Goal: Task Accomplishment & Management: Use online tool/utility

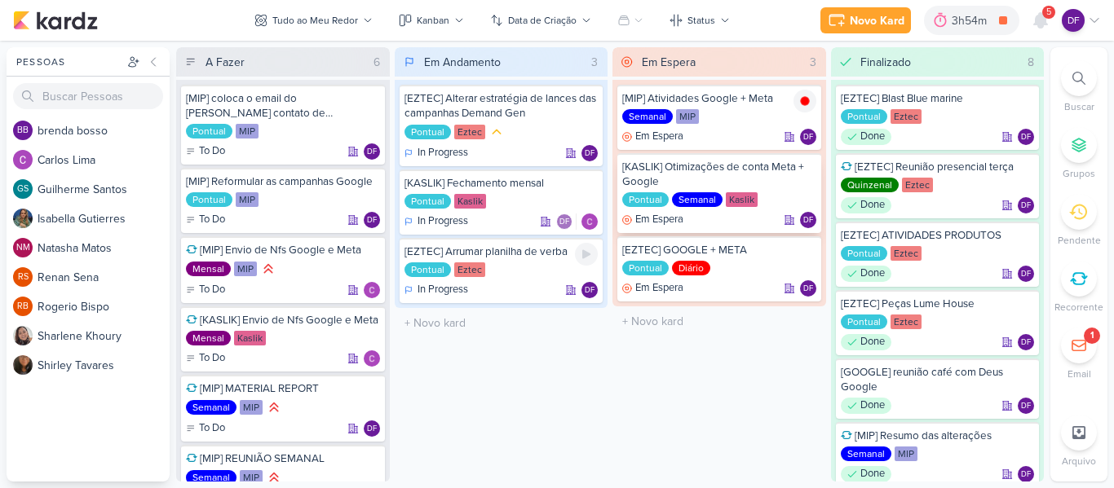
scroll to position [65, 0]
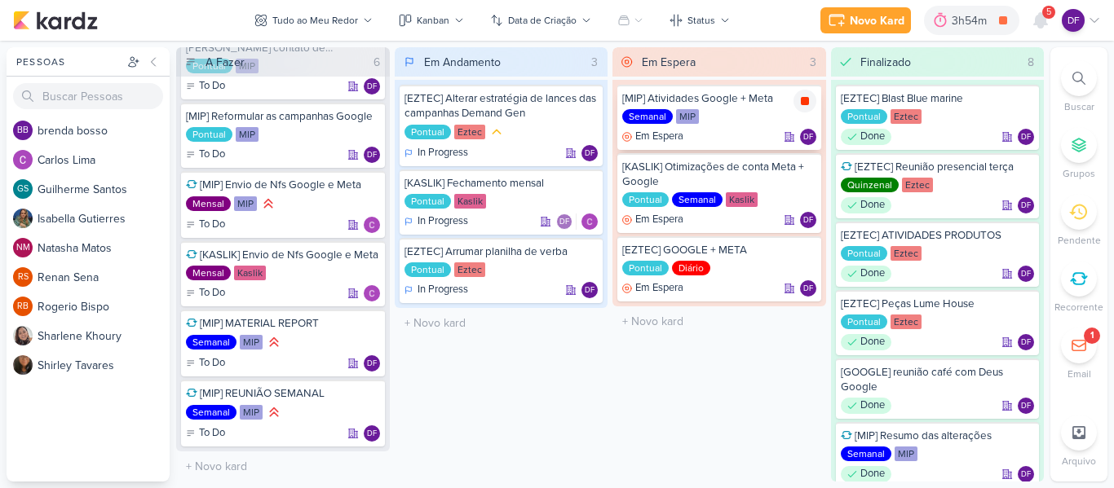
click at [805, 102] on icon at bounding box center [805, 101] width 8 height 8
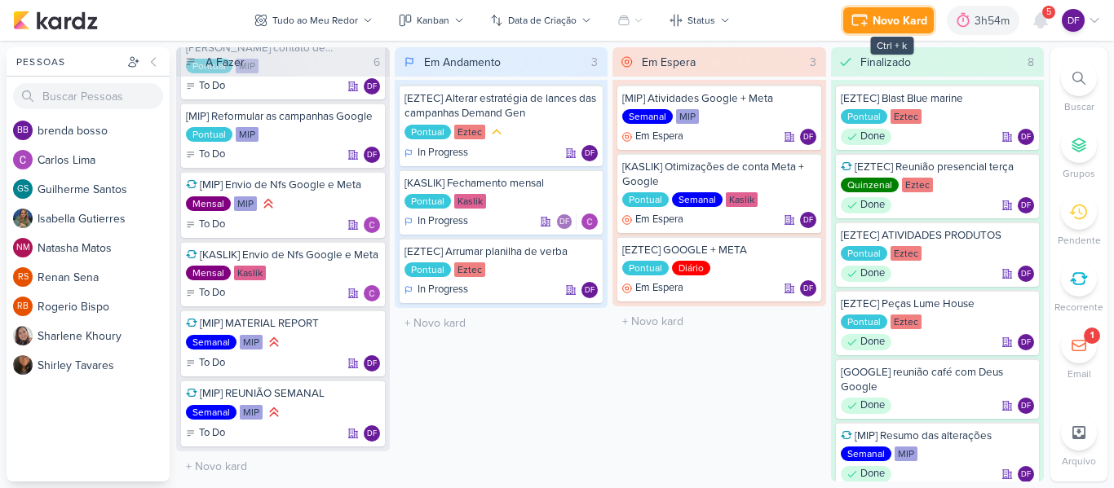
click at [866, 26] on icon at bounding box center [859, 21] width 20 height 20
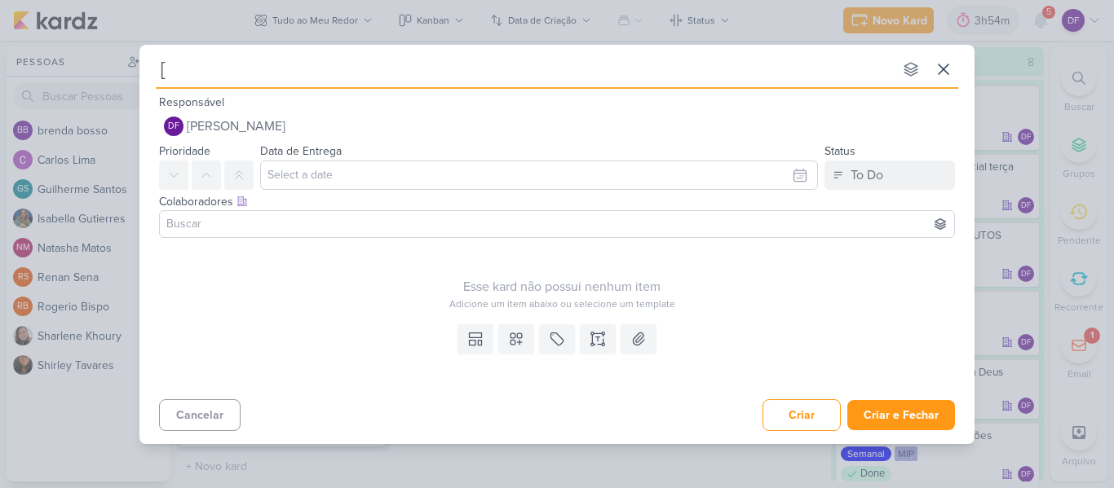
type input "[E"
type input "[EZTEC"
type input "[EZTEC] EÇ"
type input "[EZTEC] E"
type input "[EZTEC] P"
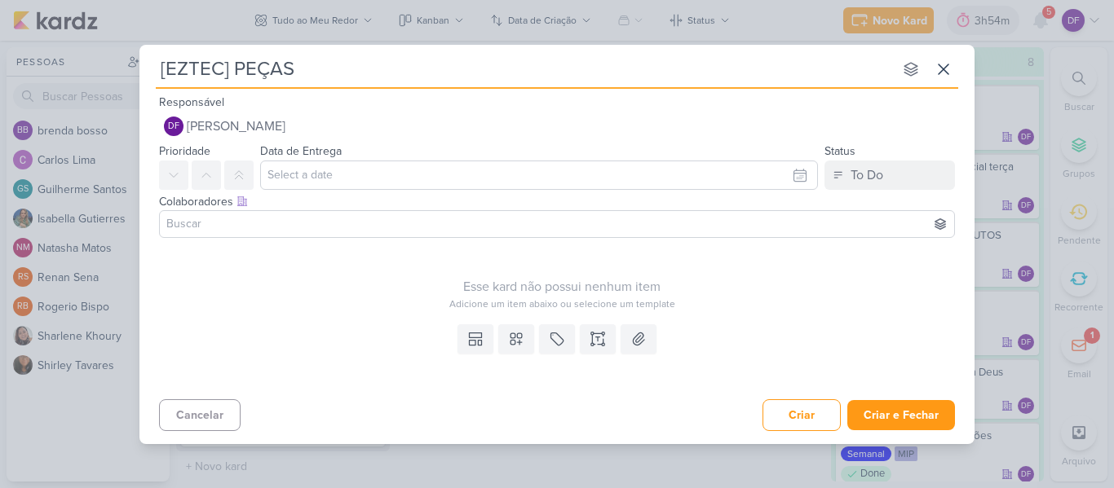
type input "[EZTEC] PEÇAS"
type input "[EZTEC] PEÇAS LUME HOUSE"
click at [546, 328] on button at bounding box center [557, 338] width 36 height 29
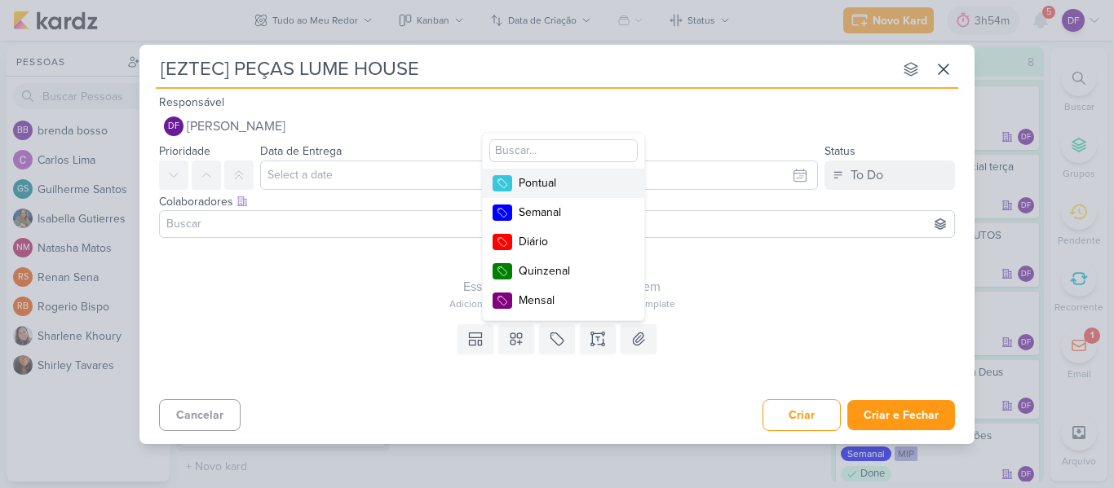
click at [552, 178] on div "Pontual" at bounding box center [571, 182] width 106 height 17
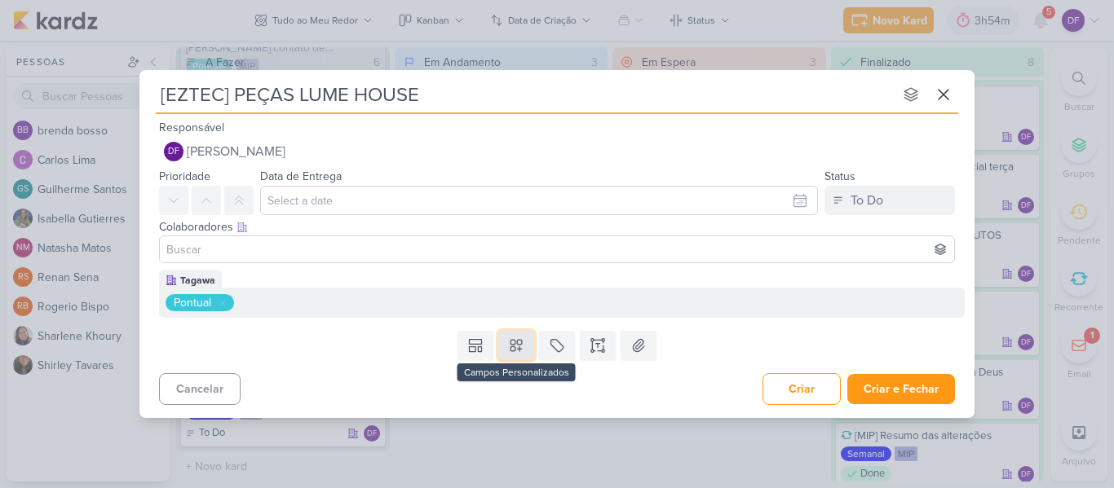
click at [511, 350] on icon at bounding box center [516, 346] width 16 height 16
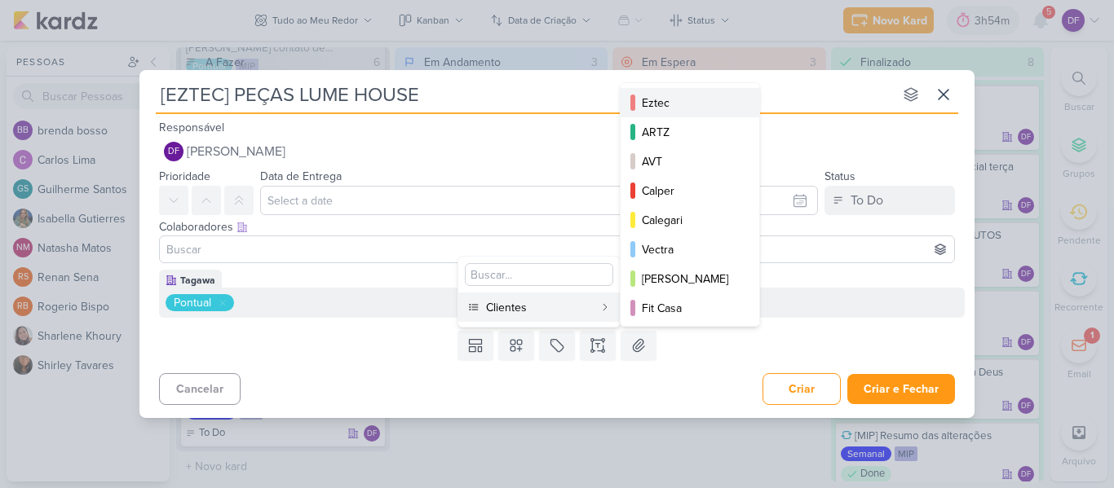
click at [656, 113] on button "Eztec" at bounding box center [689, 102] width 139 height 29
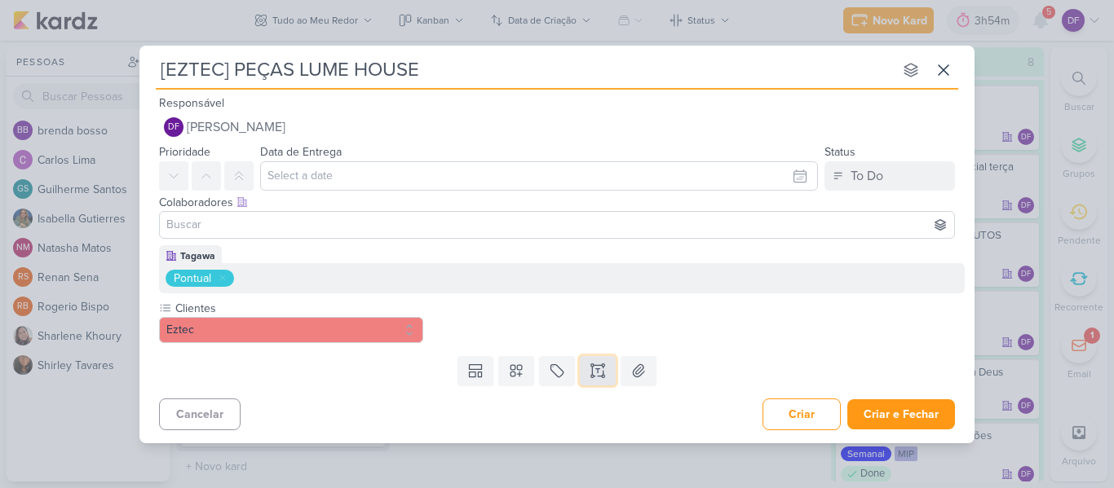
click at [593, 371] on icon at bounding box center [597, 371] width 16 height 16
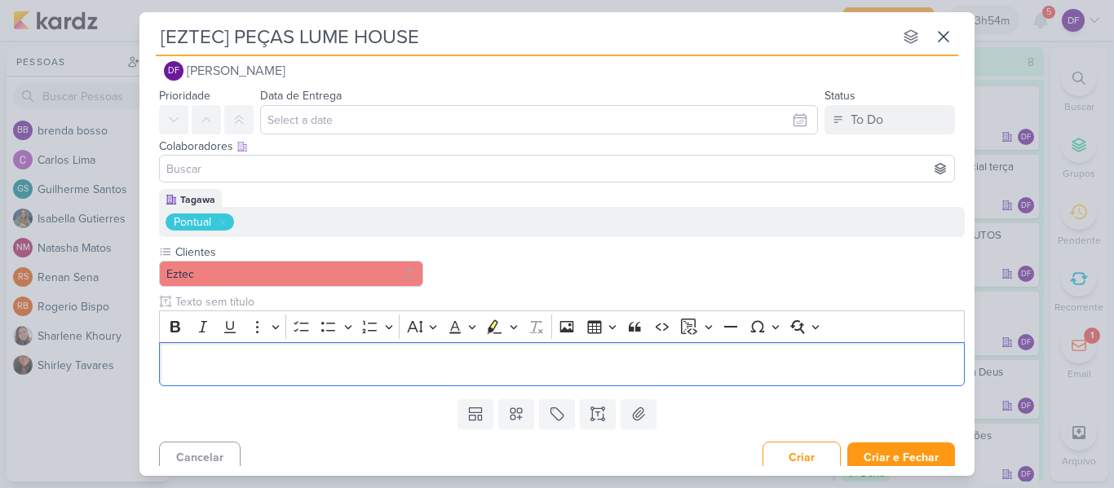
scroll to position [33, 0]
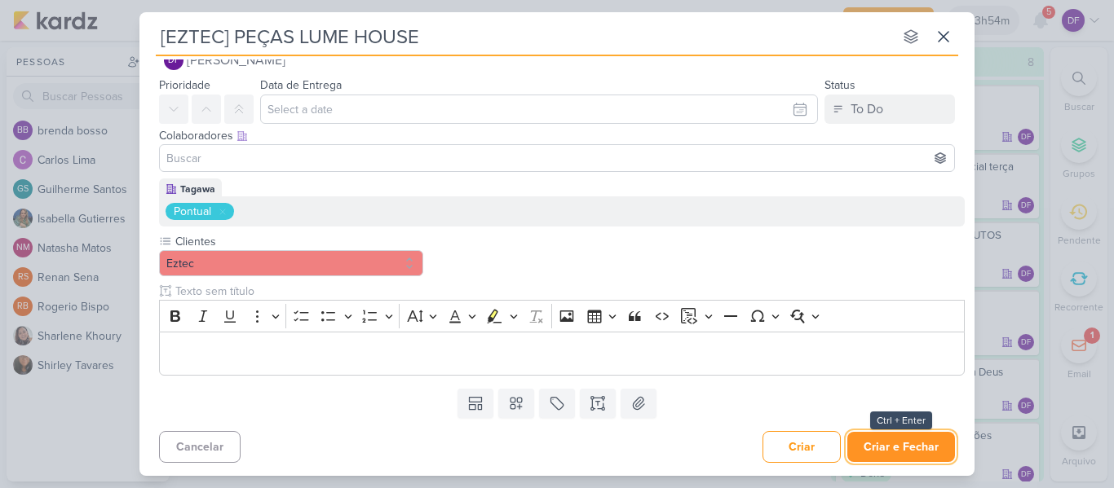
click at [894, 447] on button "Criar e Fechar" at bounding box center [901, 447] width 108 height 30
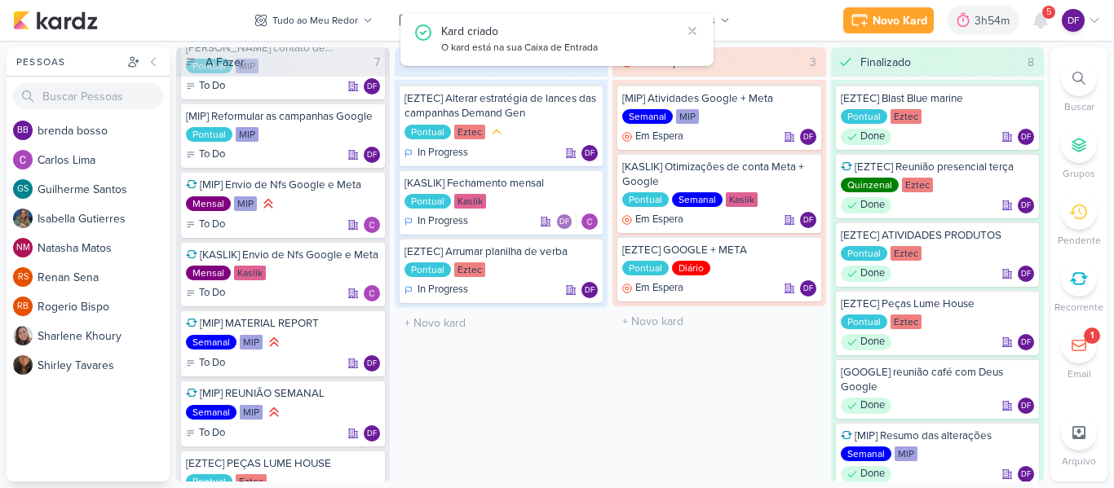
scroll to position [134, 0]
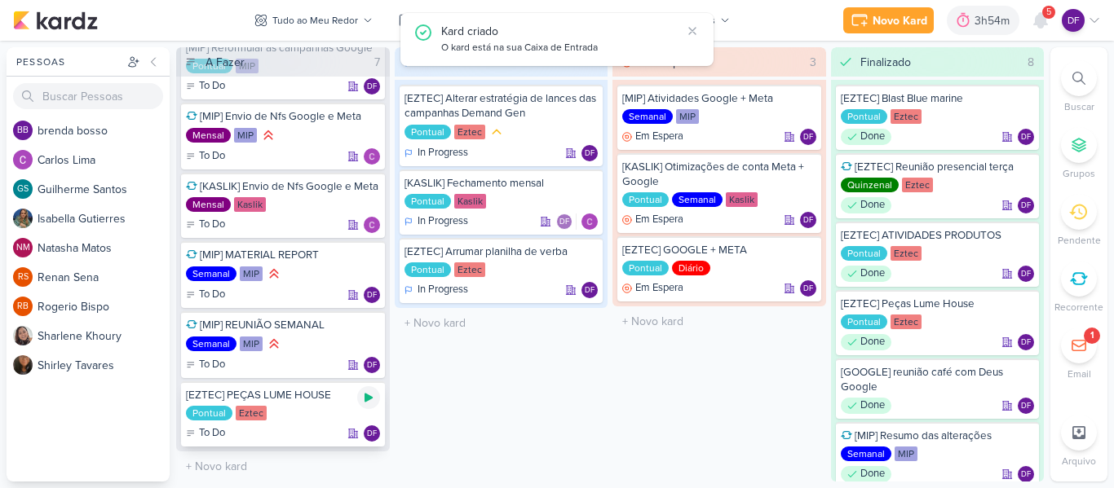
click at [368, 403] on icon at bounding box center [368, 397] width 13 height 13
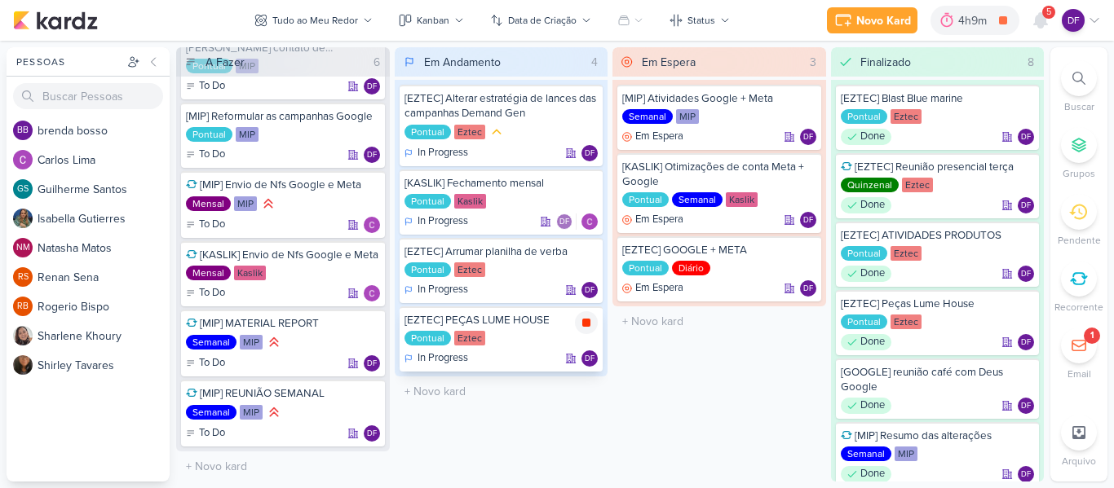
click at [578, 317] on div at bounding box center [586, 322] width 23 height 23
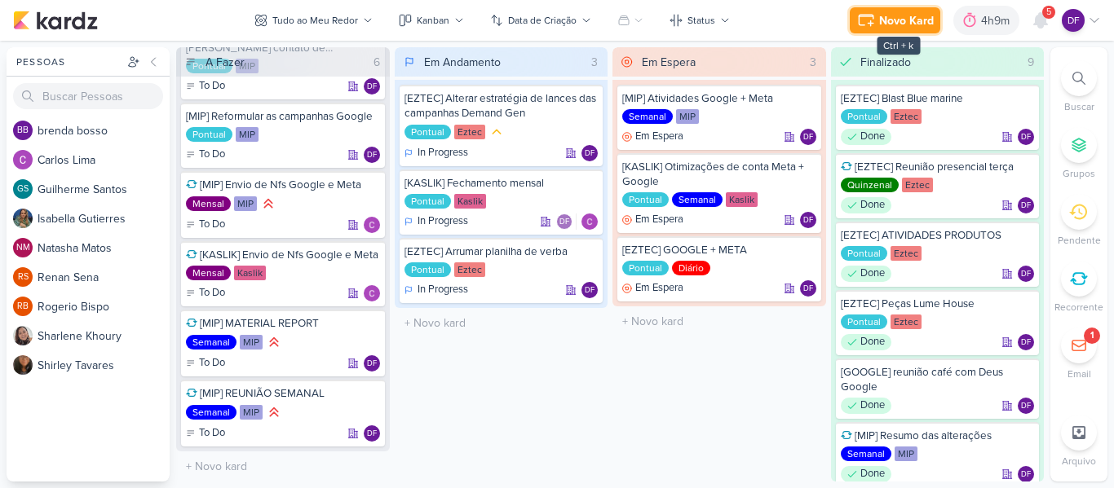
click at [889, 23] on div "Novo Kard" at bounding box center [906, 20] width 55 height 17
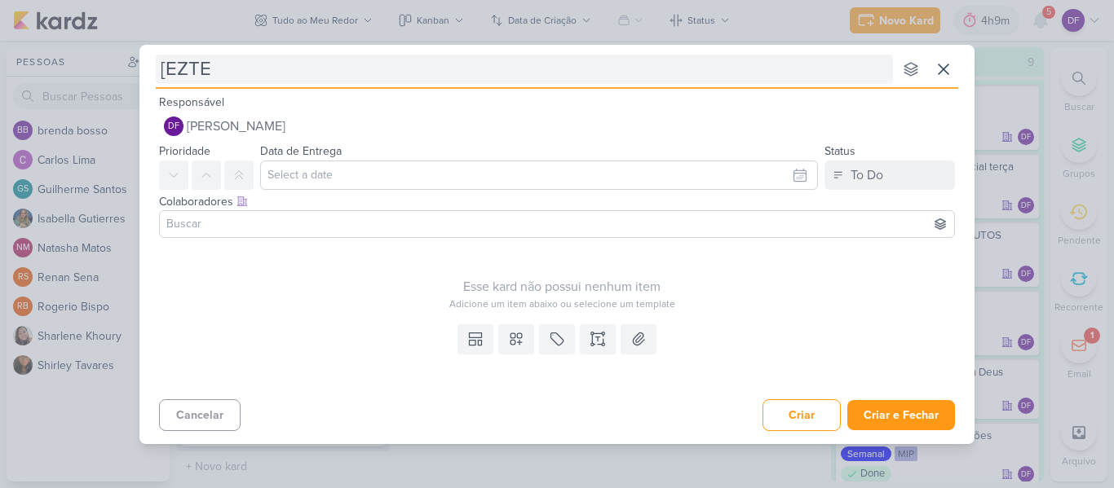
type input "[EZTEC"
type input "[EZTEC]"
type input "[EZTEC] B"
type input "[EZTEC] Blast B"
type input "[EZTEC] Blast Blue marne"
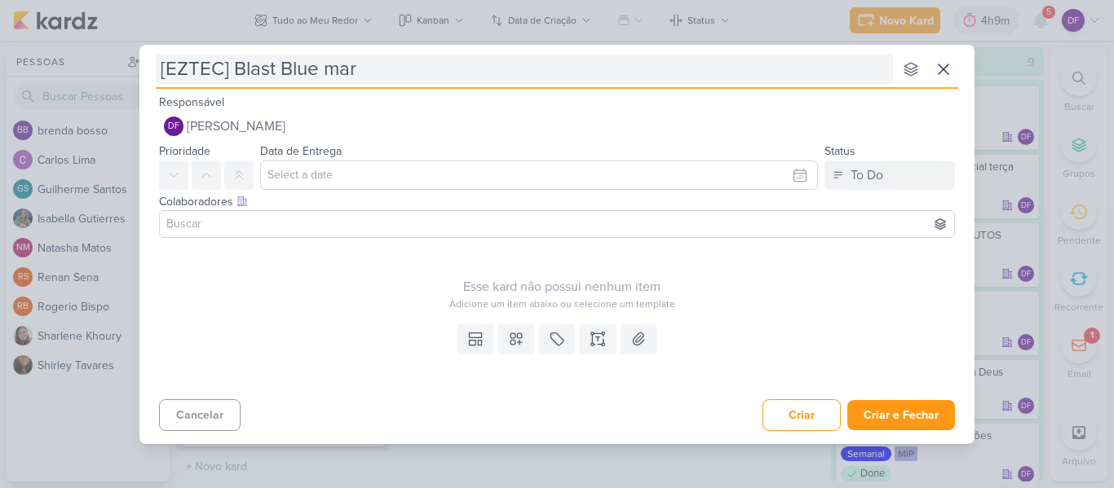
type input "[EZTEC] Blast Blue mari"
type input "[EZTEC] Blast Blue marine"
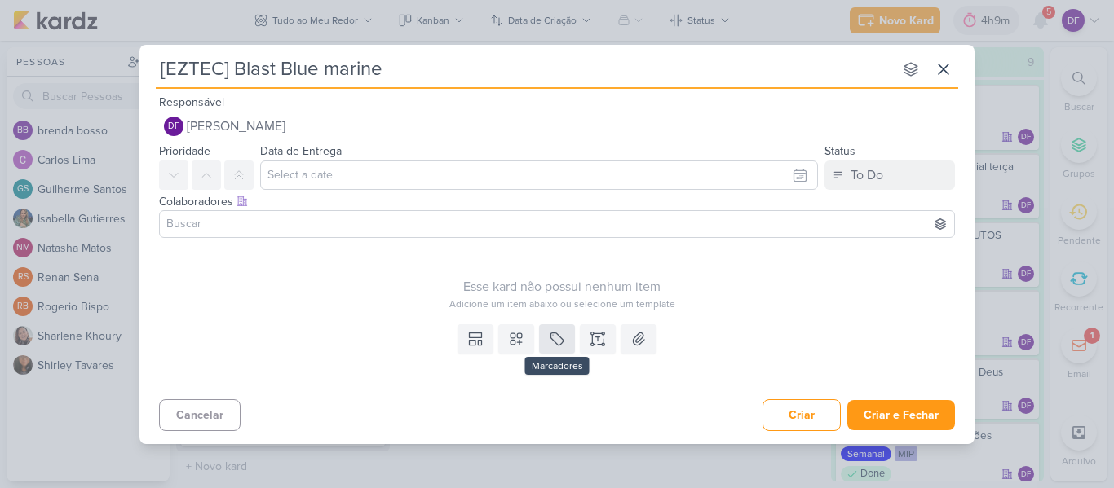
type input "[EZTEC] Blast Blue marine"
click at [562, 334] on icon at bounding box center [557, 339] width 16 height 16
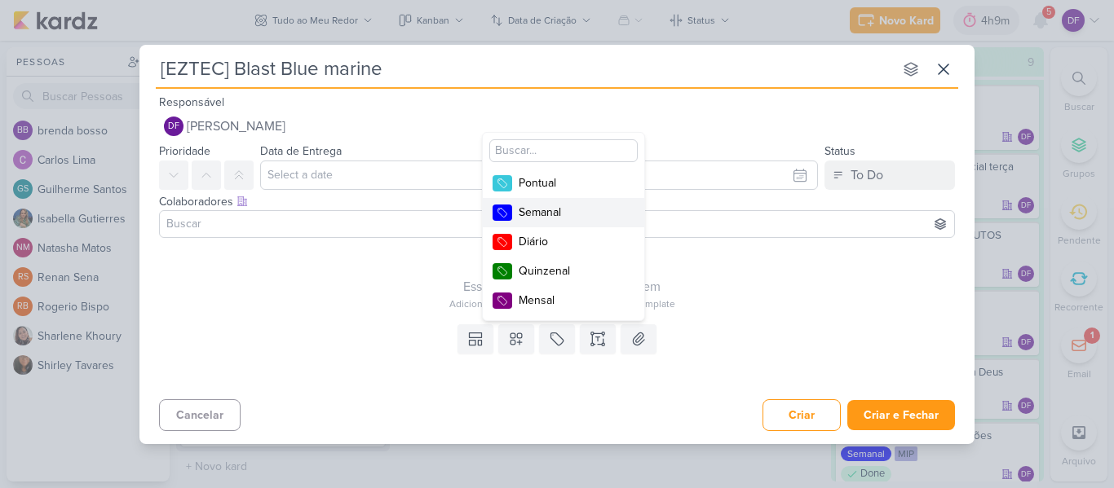
click at [541, 183] on div "Pontual" at bounding box center [571, 182] width 106 height 17
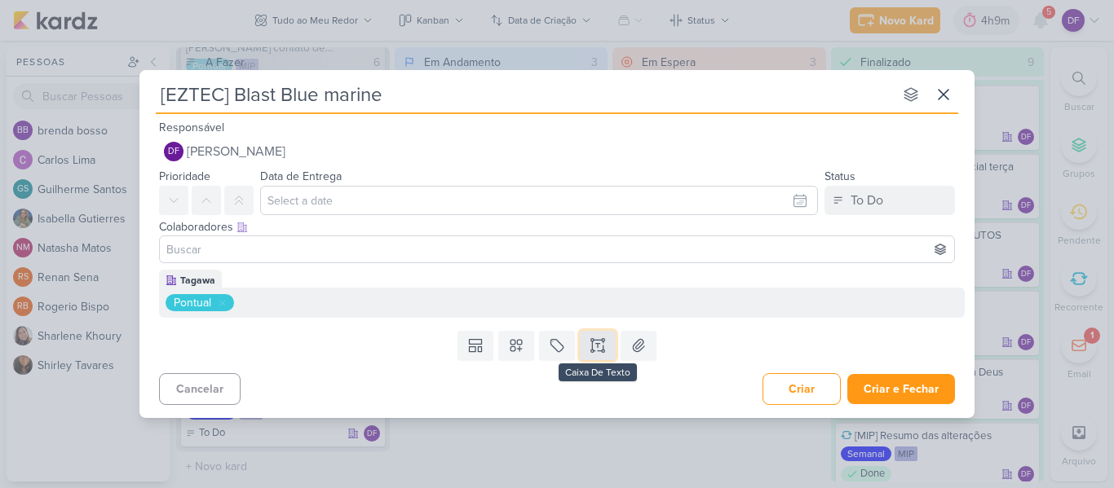
click at [598, 345] on icon at bounding box center [598, 346] width 0 height 4
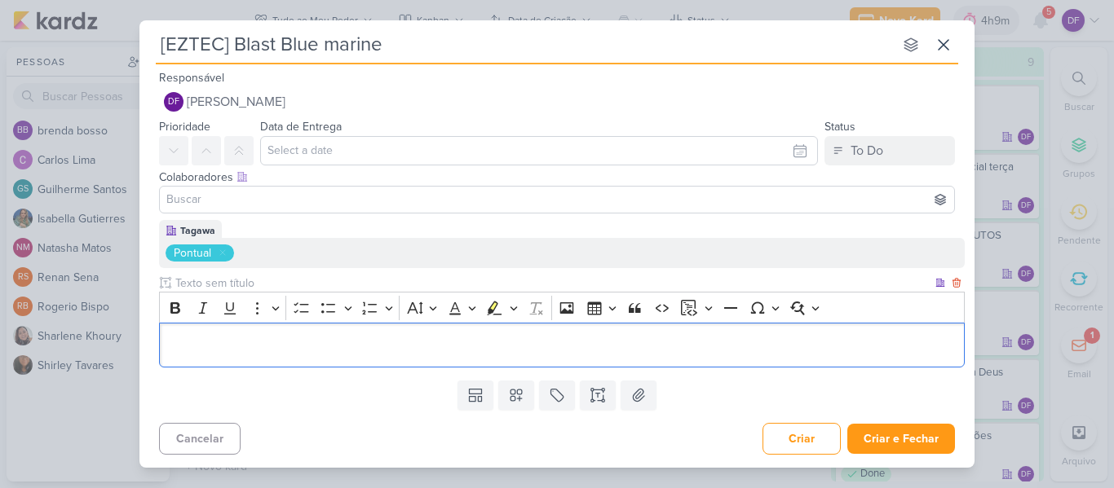
click at [524, 347] on p "Editor editing area: main" at bounding box center [562, 346] width 788 height 20
click at [893, 441] on button "Criar e Fechar" at bounding box center [901, 439] width 108 height 30
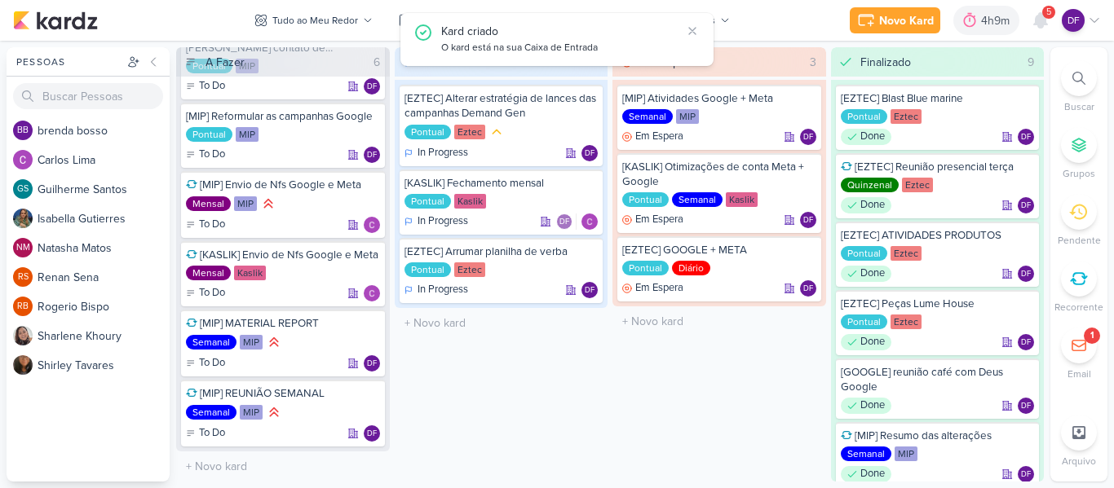
scroll to position [134, 0]
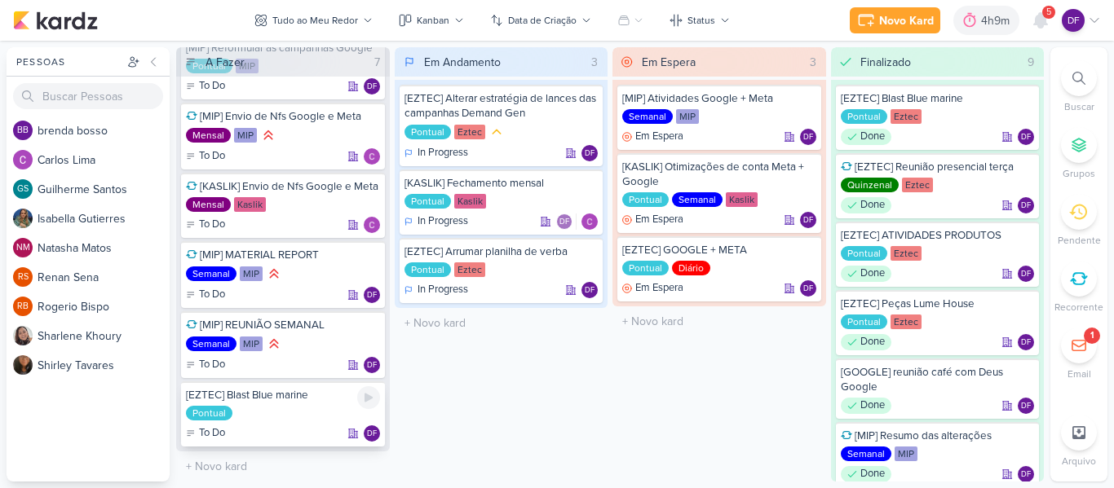
click at [279, 412] on div "Pontual" at bounding box center [283, 414] width 194 height 16
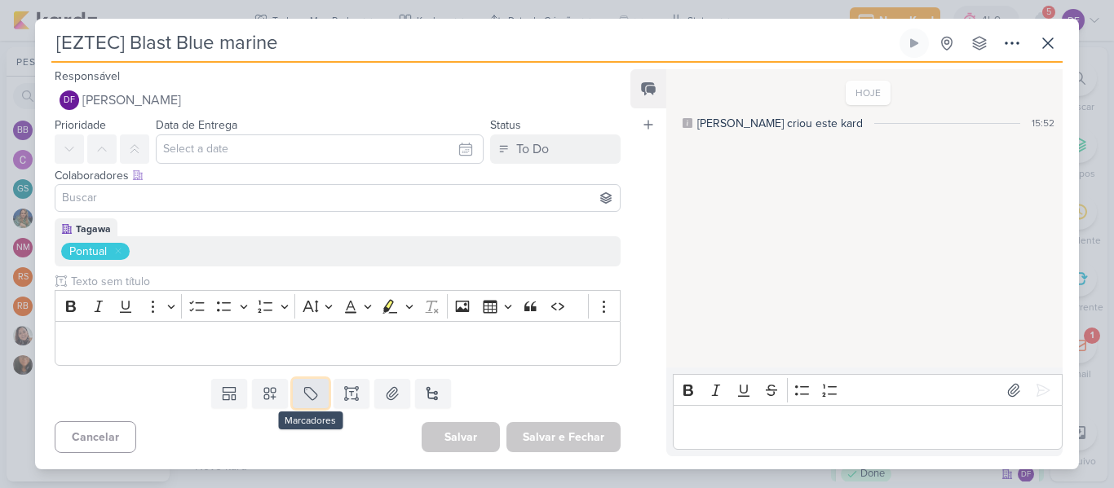
click at [306, 395] on icon at bounding box center [310, 394] width 16 height 16
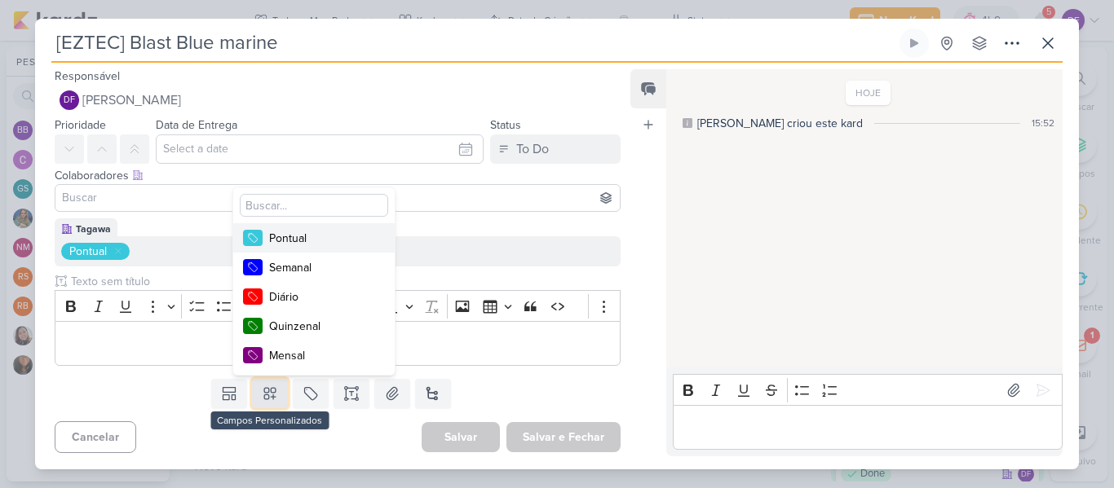
click at [268, 399] on icon at bounding box center [270, 394] width 16 height 16
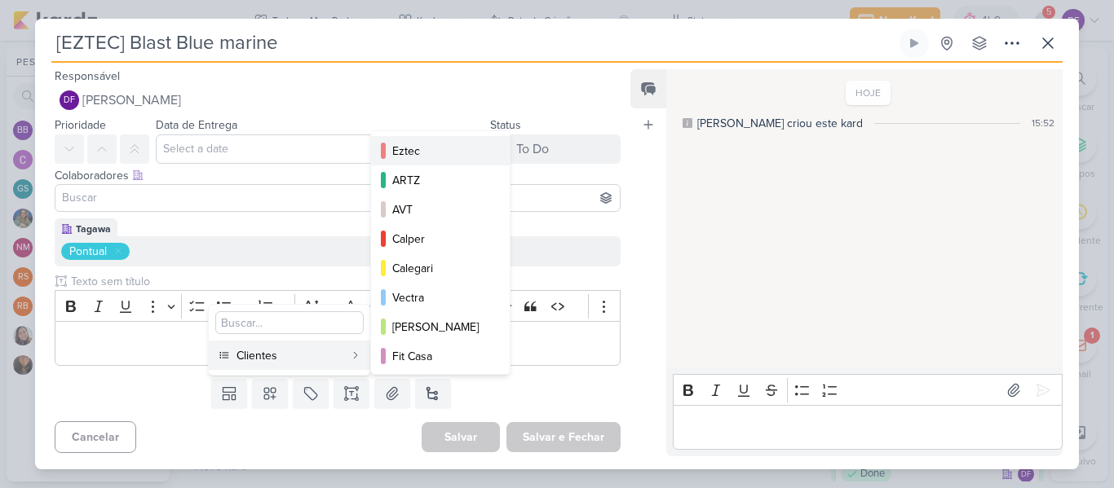
click at [415, 148] on div "Eztec" at bounding box center [441, 151] width 98 height 17
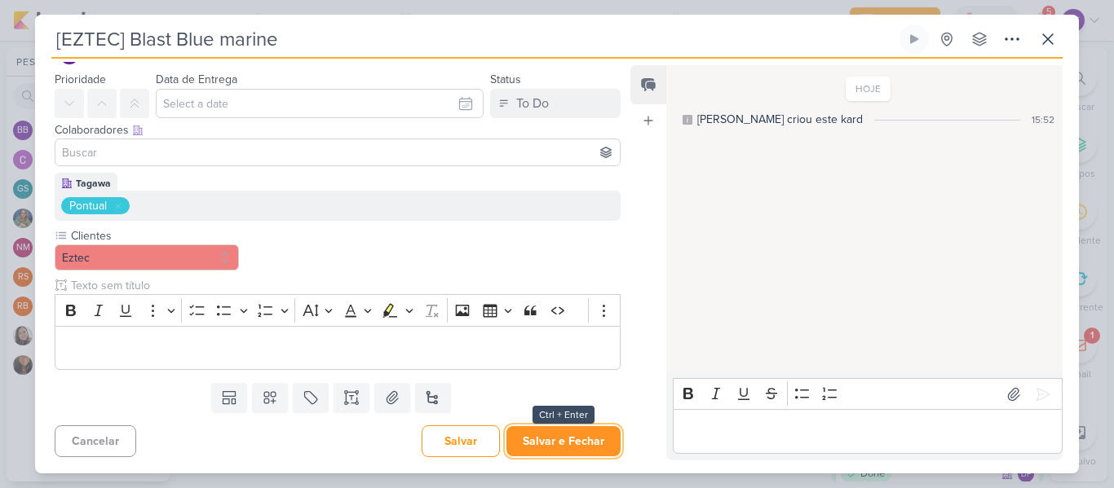
click at [573, 443] on button "Salvar e Fechar" at bounding box center [563, 441] width 114 height 30
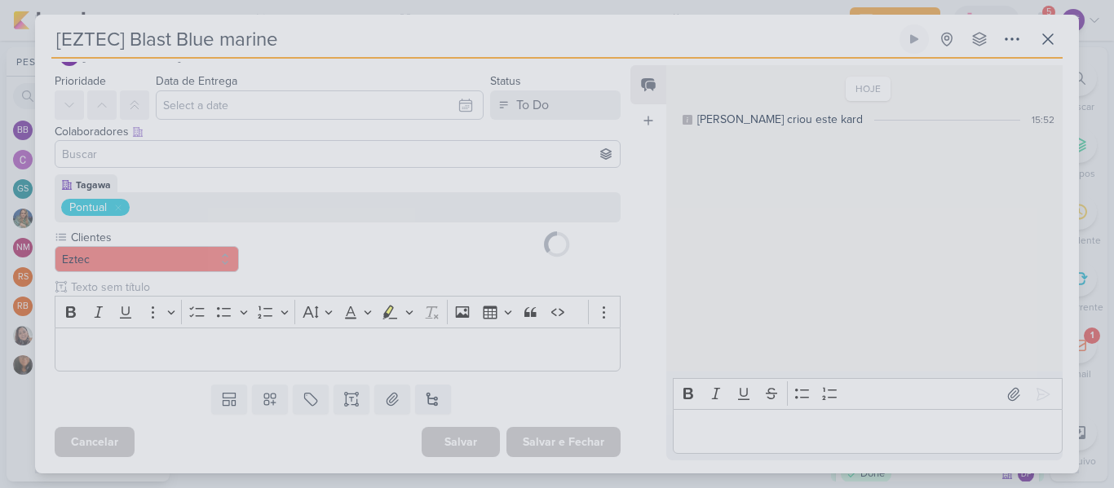
scroll to position [40, 0]
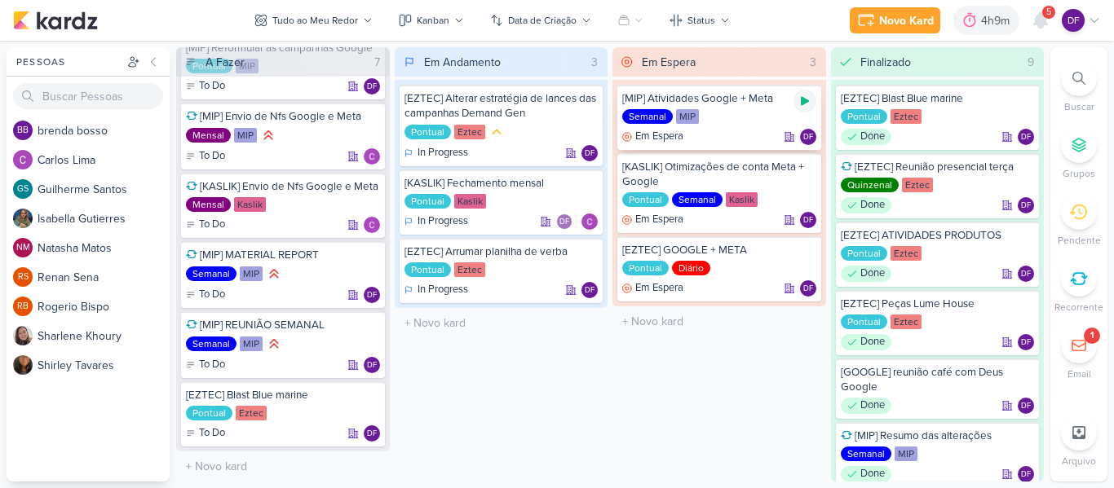
click at [804, 106] on icon at bounding box center [804, 101] width 13 height 13
